Goal: Information Seeking & Learning: Learn about a topic

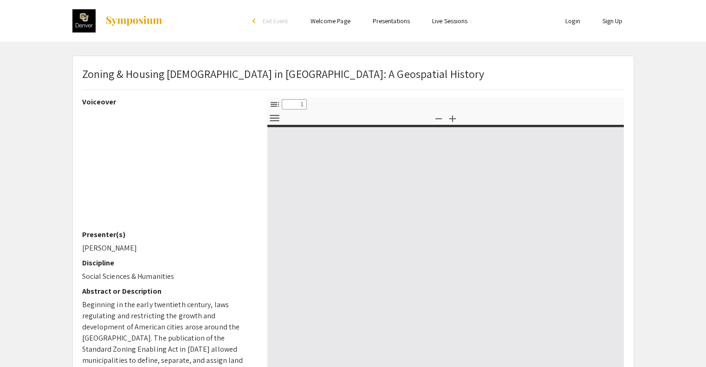
select select "custom"
type input "0"
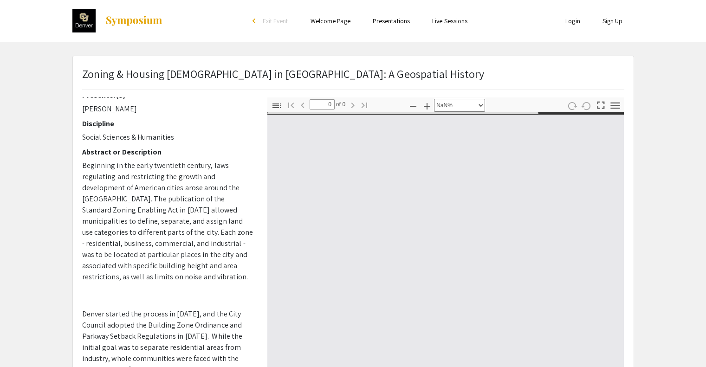
select select "auto"
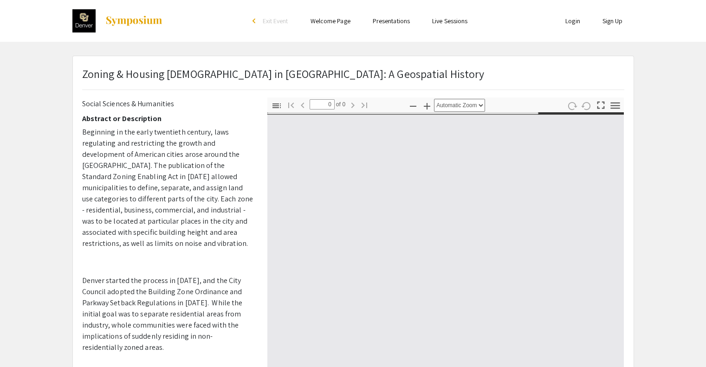
type input "1"
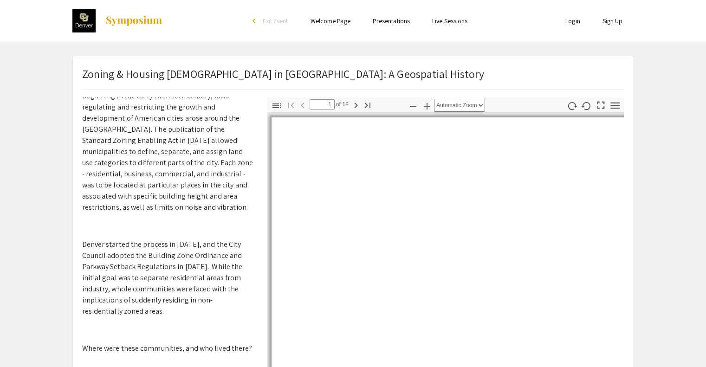
scroll to position [279, 0]
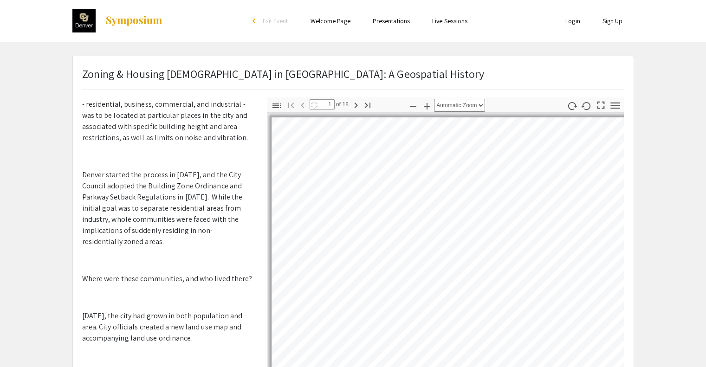
select select "auto"
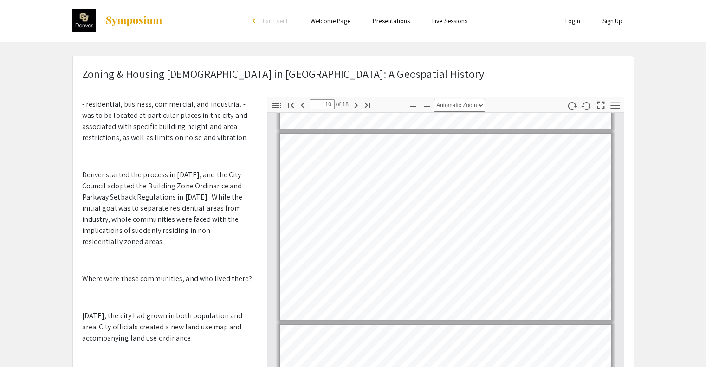
scroll to position [1675, 0]
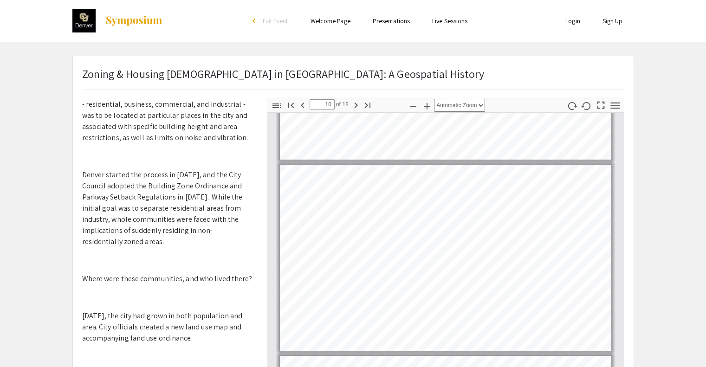
type input "9"
select select "custom"
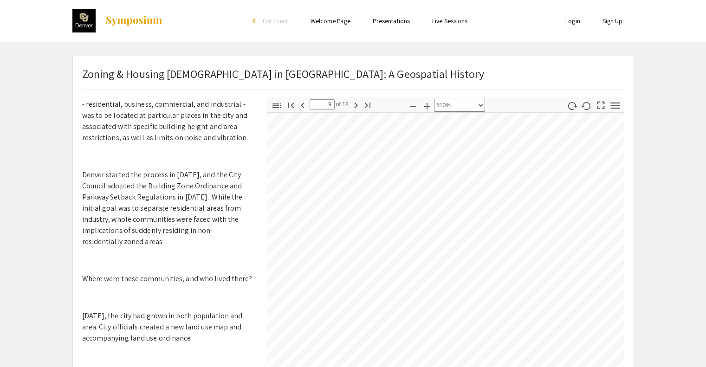
scroll to position [22489, 595]
type input "9"
select select "custom"
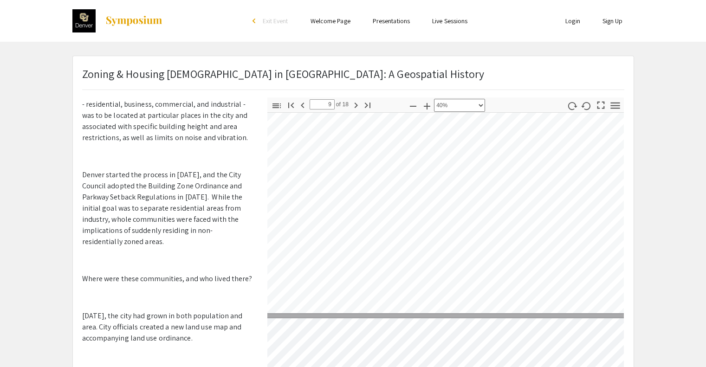
type input "10"
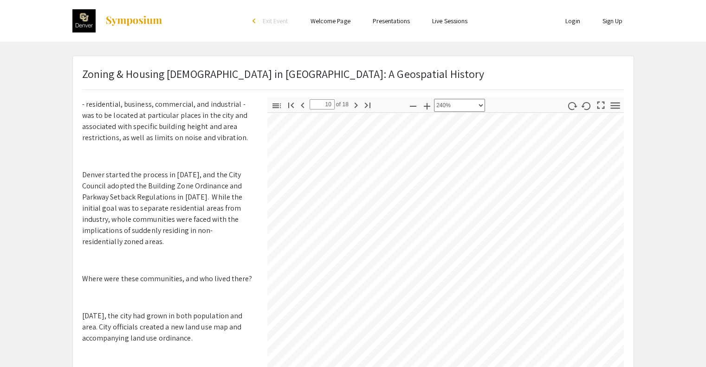
scroll to position [11250, 274]
select select "custom"
click at [293, 108] on div "Toggle Sidebar Find Go to First Page Previous 10 of 18 Next Go to Last Page Zoo…" at bounding box center [446, 260] width 357 height 325
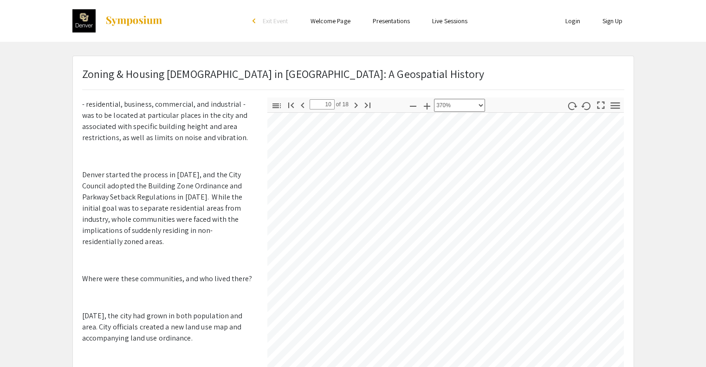
click at [697, 318] on app-presentation "Zoning & Housing Segregation in [GEOGRAPHIC_DATA]: A Geospatial History Voiceov…" at bounding box center [353, 291] width 706 height 470
click at [264, 112] on div "Thumbnails Document Outline Attachments Layers Current Outline Item Toggle Side…" at bounding box center [446, 260] width 371 height 325
click at [659, 336] on app-presentation "Zoning & Housing Segregation in [GEOGRAPHIC_DATA]: A Geospatial History Voiceov…" at bounding box center [353, 291] width 706 height 470
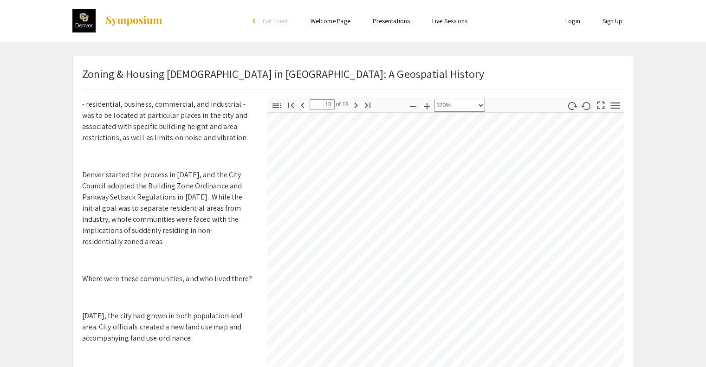
scroll to position [17300, 254]
click at [264, 97] on div "Zoning & Housing Segregation in [GEOGRAPHIC_DATA]: A Geospatial History Voiceov…" at bounding box center [353, 290] width 561 height 469
click at [348, 98] on div "Toggle Sidebar Find Go to First Page Previous 10 of 18 Next Go to Last Page Zoo…" at bounding box center [446, 260] width 357 height 325
click at [196, 41] on div "Skip navigation arrow_back_ios Exit Event Welcome Page Presentations Live Sessi…" at bounding box center [353, 269] width 706 height 539
click at [220, 79] on div "Zoning & Housing Segregation in [GEOGRAPHIC_DATA]: A Geospatial History Voiceov…" at bounding box center [353, 290] width 561 height 469
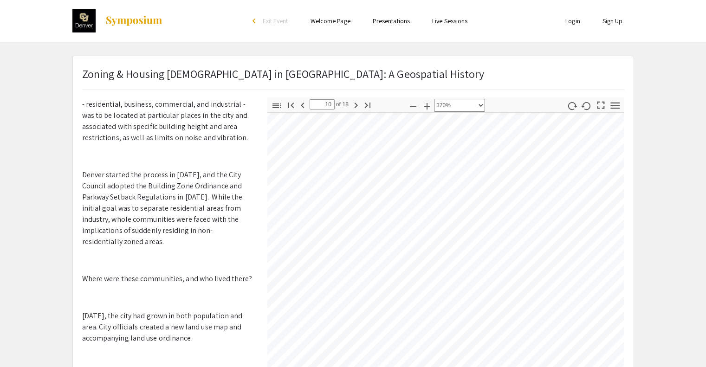
click at [622, 320] on div at bounding box center [446, 268] width 357 height 310
click at [670, 194] on app-presentation "Zoning & Housing Segregation in [GEOGRAPHIC_DATA]: A Geospatial History Voiceov…" at bounding box center [353, 291] width 706 height 470
